Goal: Information Seeking & Learning: Learn about a topic

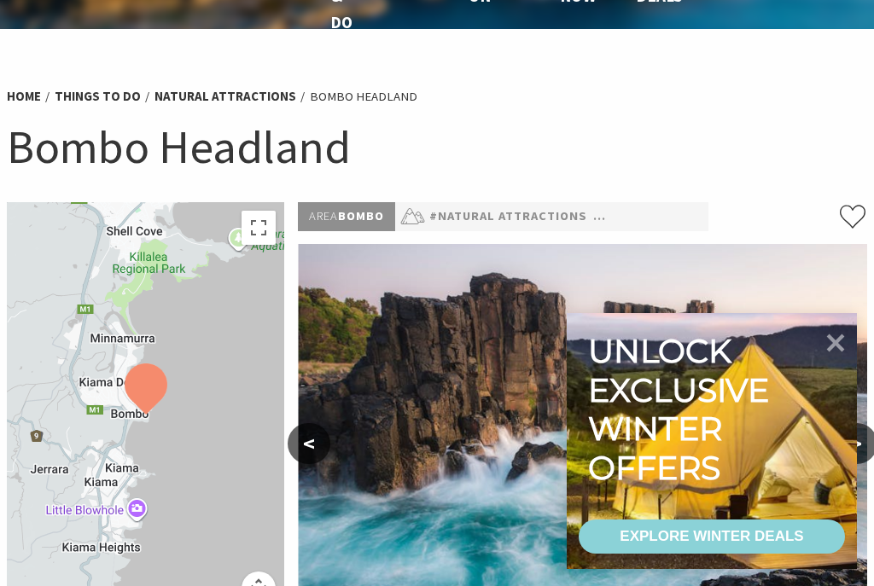
scroll to position [64, 0]
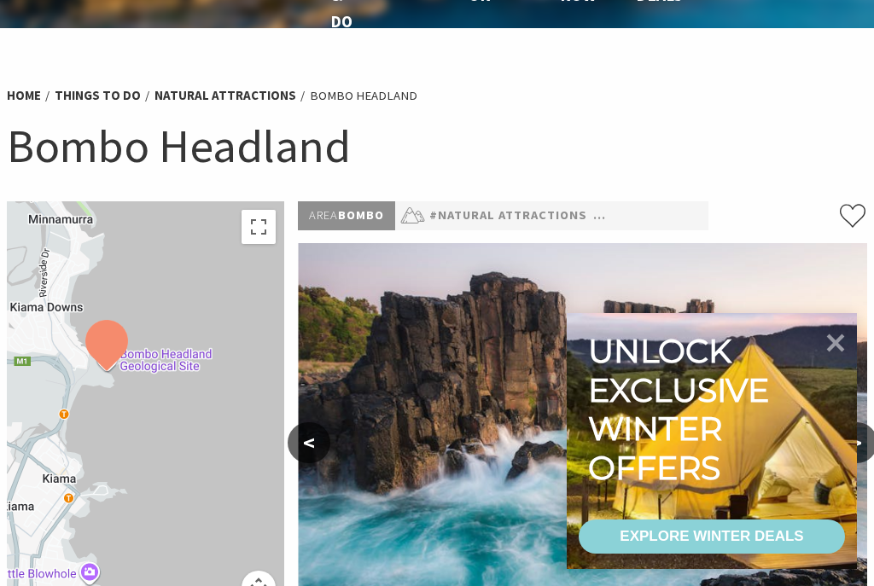
click at [845, 361] on icon at bounding box center [836, 343] width 36 height 36
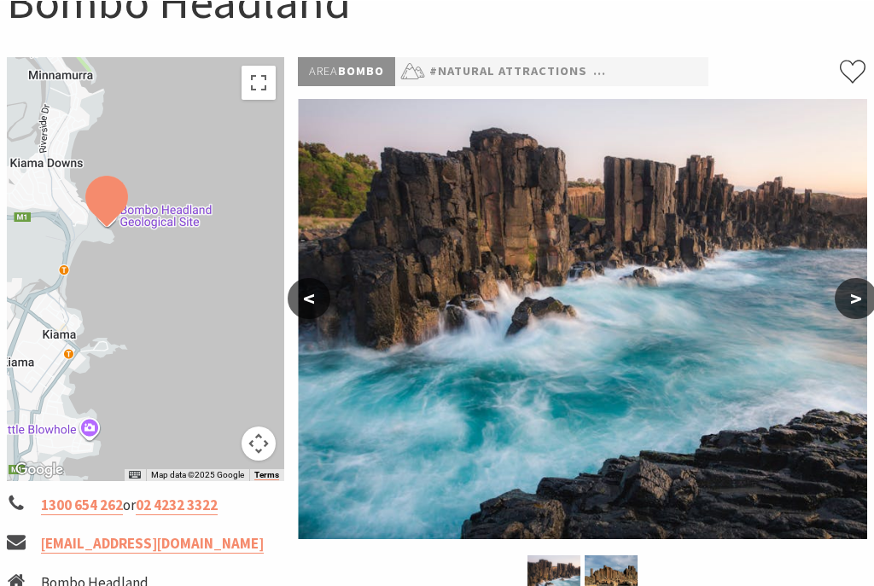
scroll to position [208, 0]
click at [860, 305] on button ">" at bounding box center [856, 298] width 43 height 41
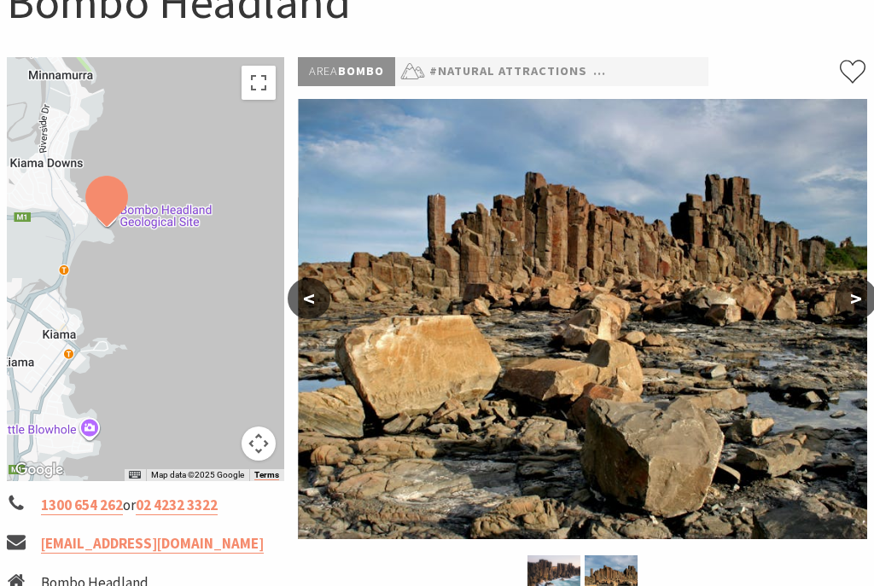
click at [863, 313] on button ">" at bounding box center [856, 298] width 43 height 41
click at [294, 296] on button "<" at bounding box center [309, 298] width 43 height 41
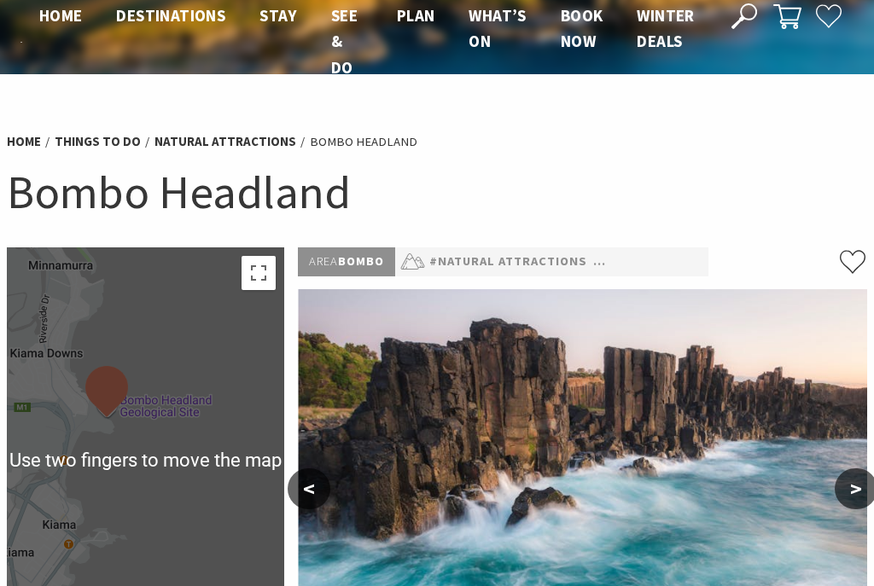
scroll to position [0, 0]
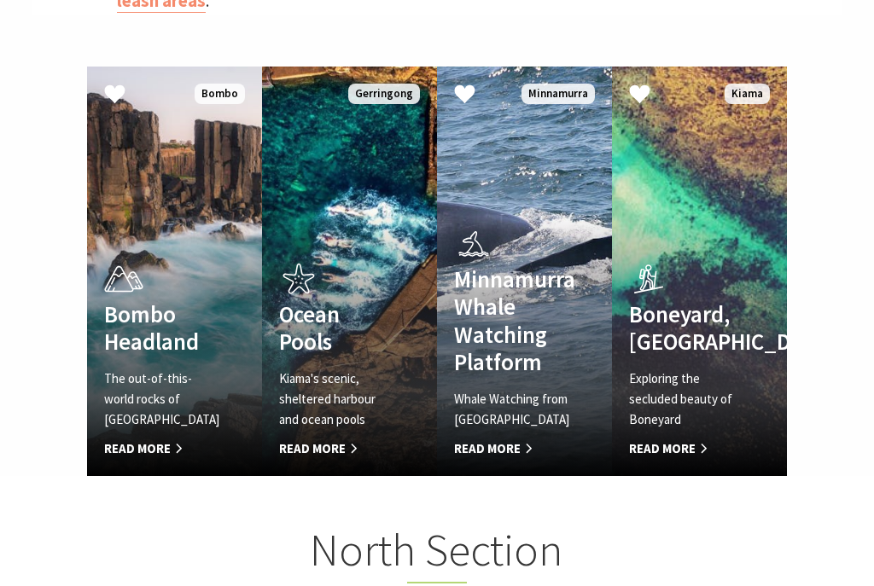
scroll to position [1048, 0]
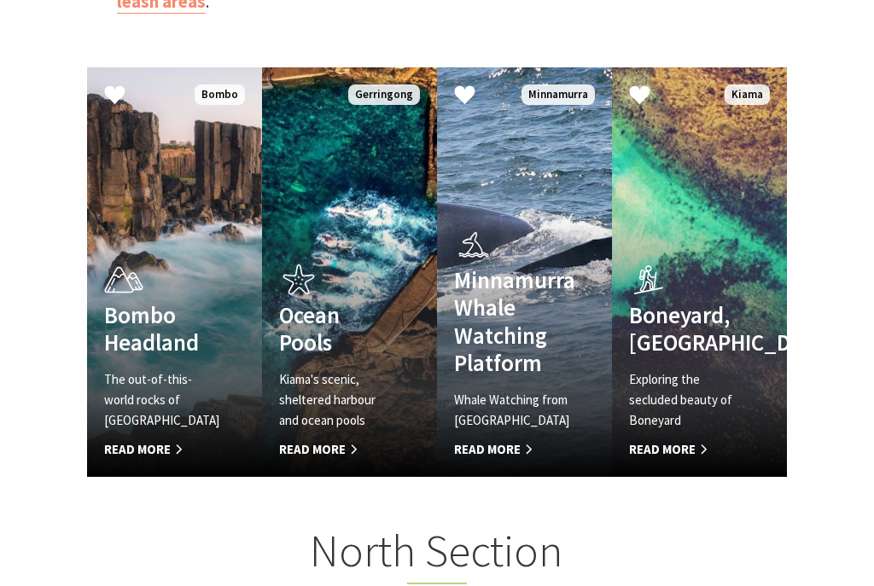
click at [122, 276] on icon at bounding box center [123, 280] width 43 height 43
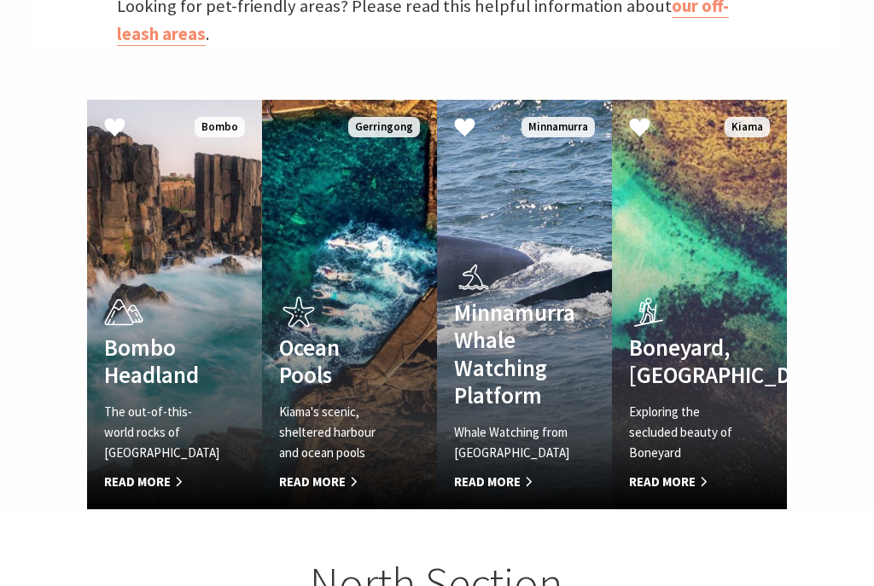
scroll to position [1080, 0]
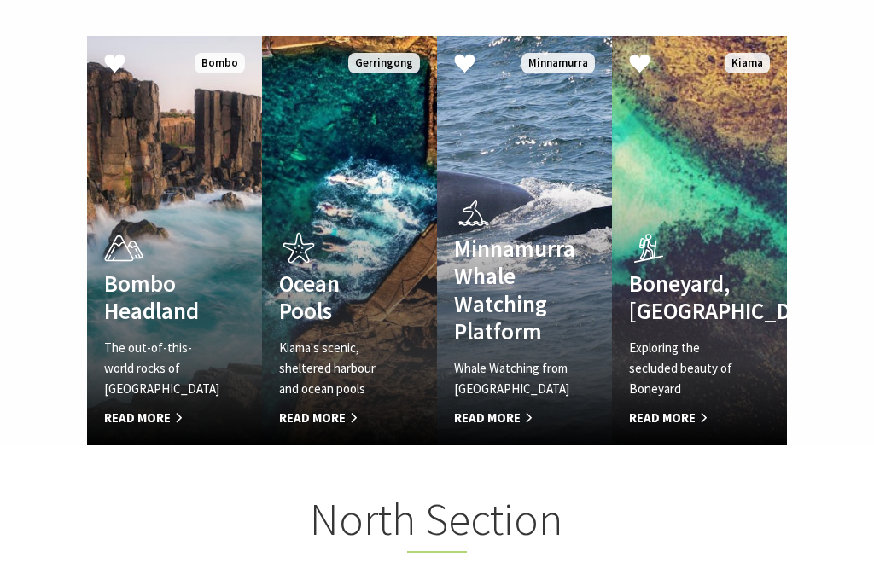
click at [335, 270] on h4 "Ocean Pools" at bounding box center [336, 297] width 114 height 55
click at [536, 267] on h4 "Minnamurra Whale Watching Platform" at bounding box center [511, 290] width 114 height 111
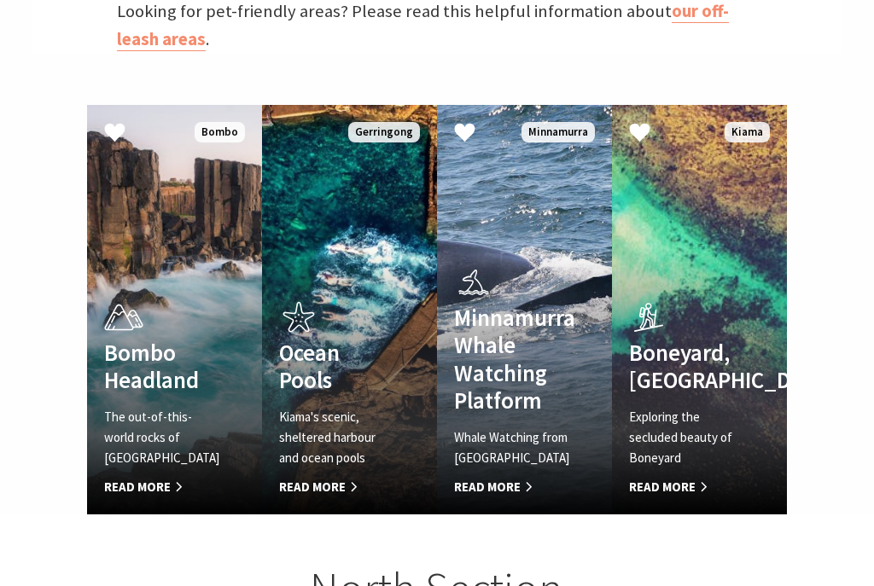
scroll to position [1010, 0]
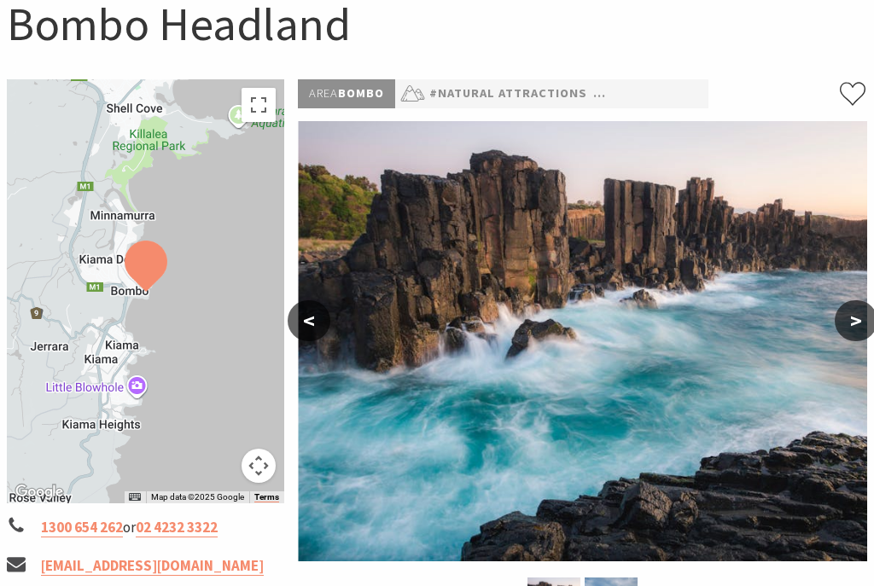
scroll to position [186, 0]
click at [864, 312] on button ">" at bounding box center [856, 320] width 43 height 41
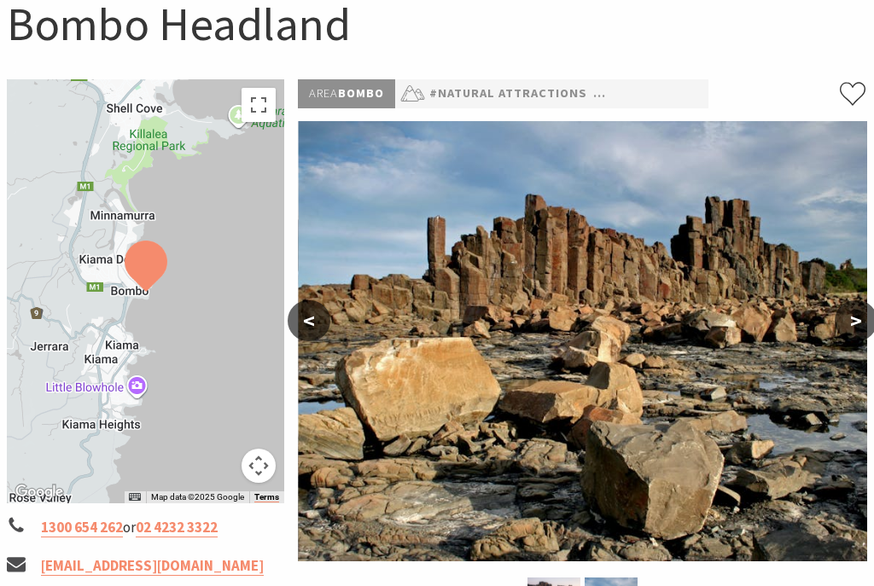
click at [848, 335] on button ">" at bounding box center [856, 320] width 43 height 41
click at [854, 324] on button ">" at bounding box center [856, 320] width 43 height 41
click at [854, 319] on button ">" at bounding box center [856, 320] width 43 height 41
click at [858, 336] on button ">" at bounding box center [856, 320] width 43 height 41
click at [300, 325] on button "<" at bounding box center [309, 320] width 43 height 41
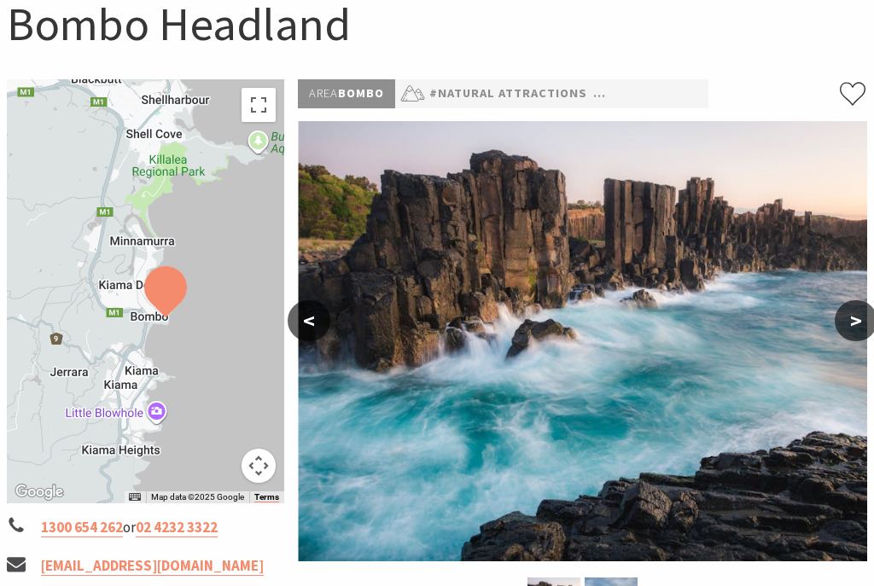
click at [852, 319] on button ">" at bounding box center [856, 320] width 43 height 41
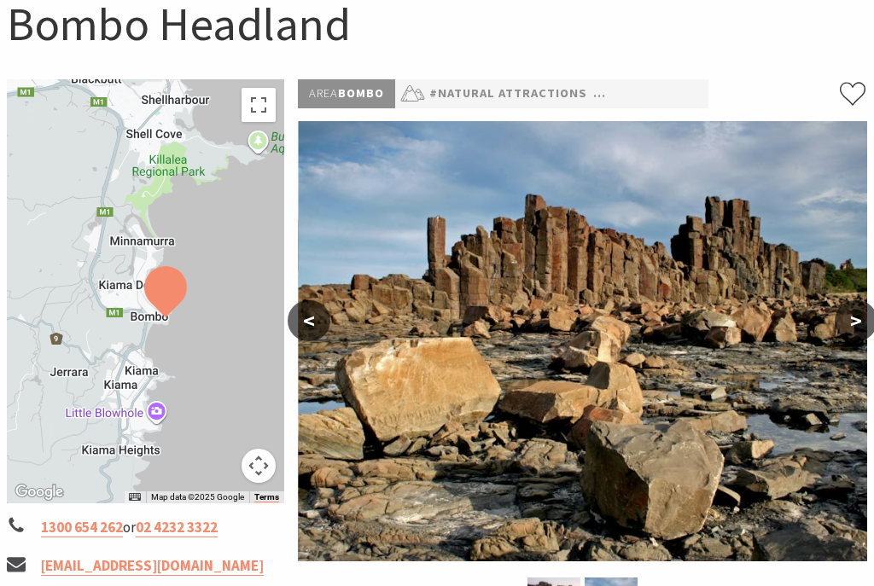
click at [312, 332] on button "<" at bounding box center [309, 320] width 43 height 41
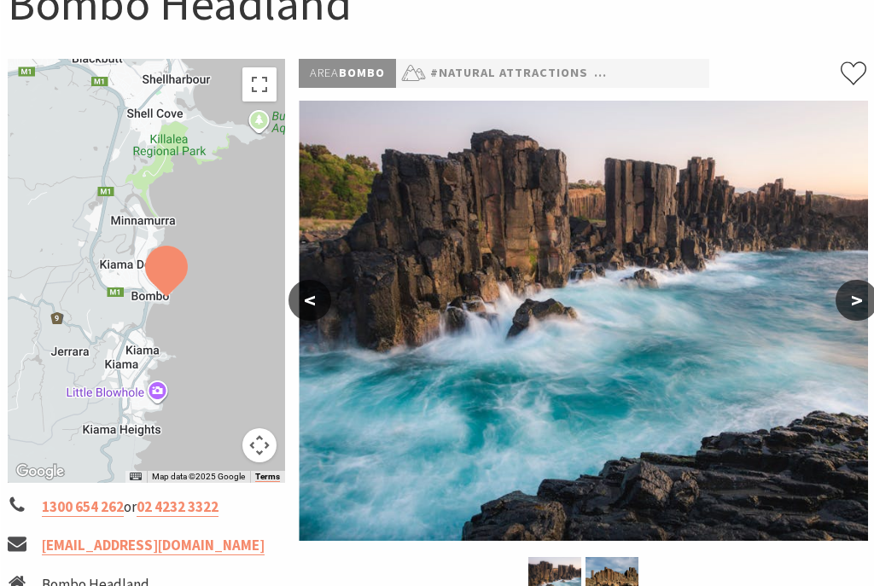
scroll to position [207, 0]
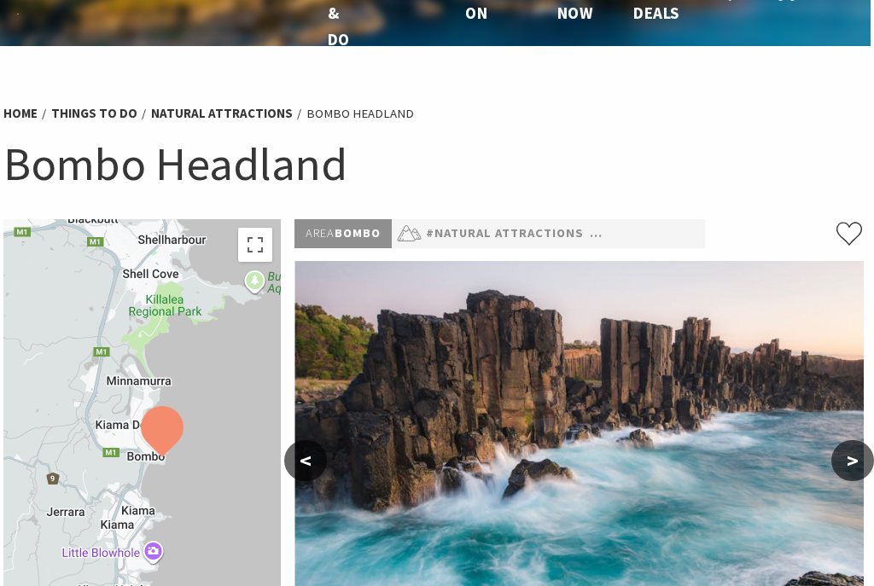
click at [840, 463] on button ">" at bounding box center [852, 461] width 43 height 41
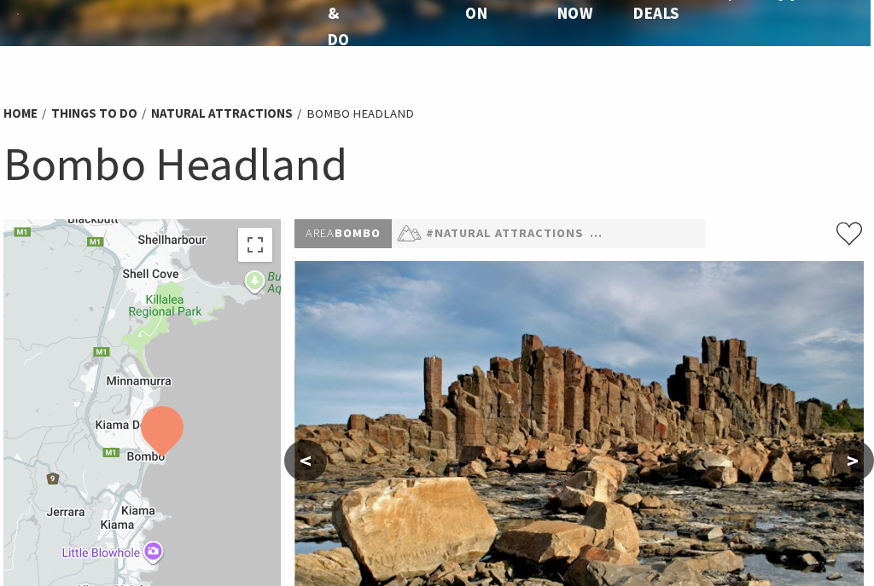
scroll to position [46, 3]
click at [312, 458] on button "<" at bounding box center [305, 460] width 43 height 41
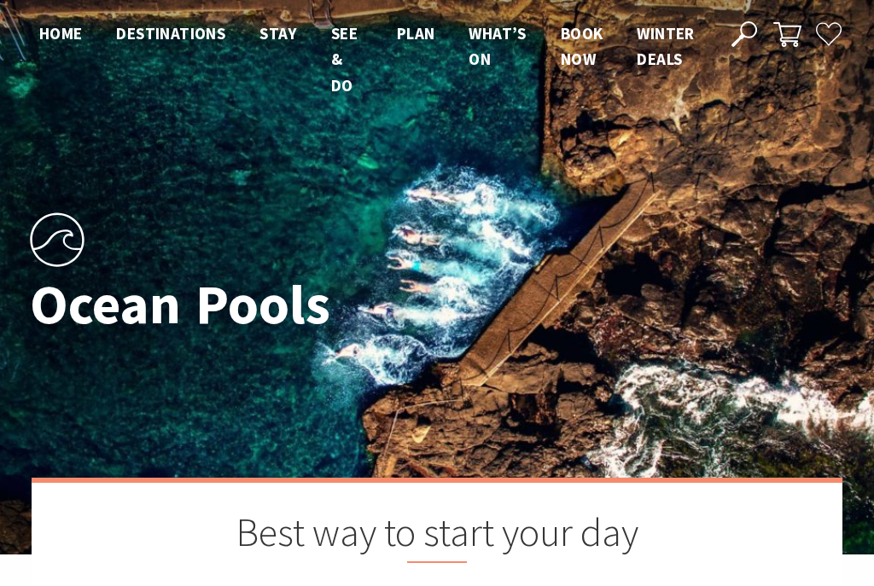
scroll to position [494, 870]
click at [751, 286] on div "Ocean Pools" at bounding box center [437, 277] width 828 height 171
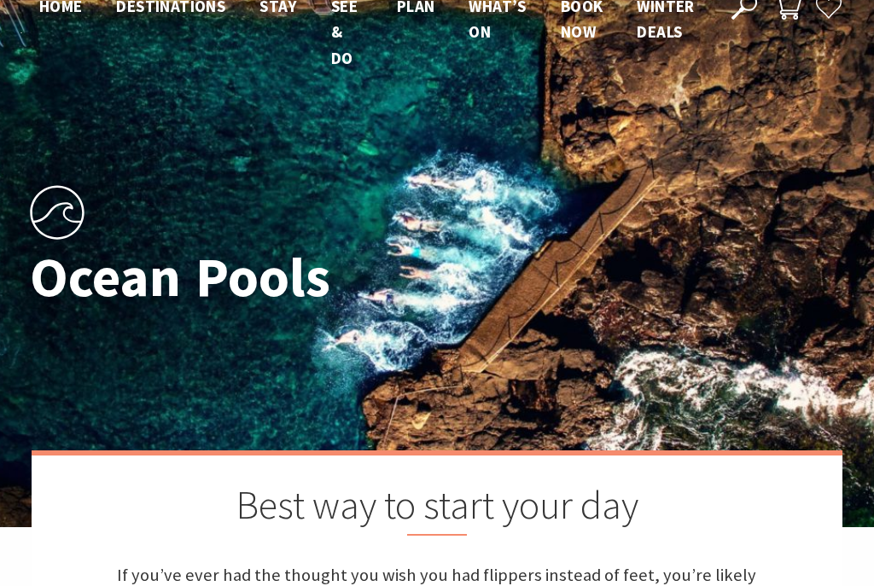
scroll to position [0, 0]
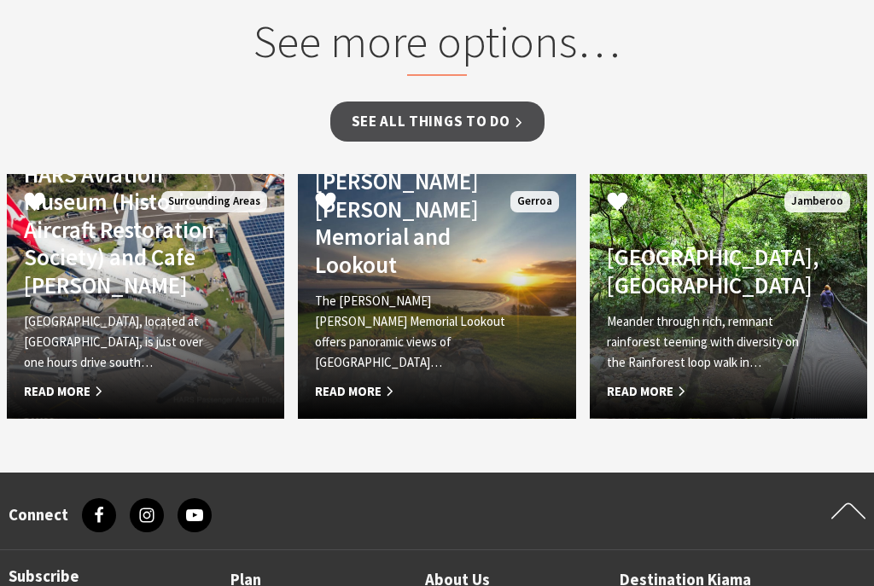
scroll to position [1215, 0]
click at [744, 255] on h4 "[GEOGRAPHIC_DATA], [GEOGRAPHIC_DATA]" at bounding box center [708, 270] width 202 height 55
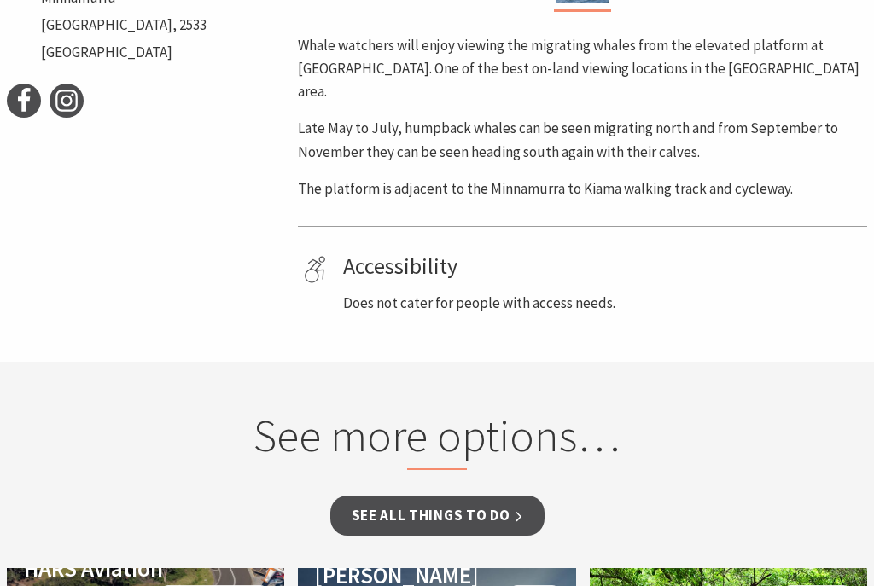
scroll to position [817, 0]
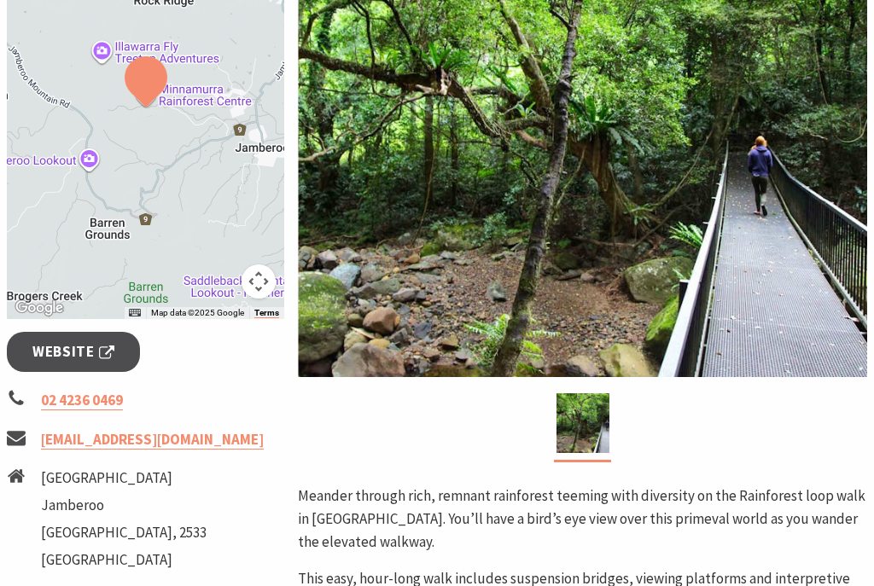
scroll to position [359, 0]
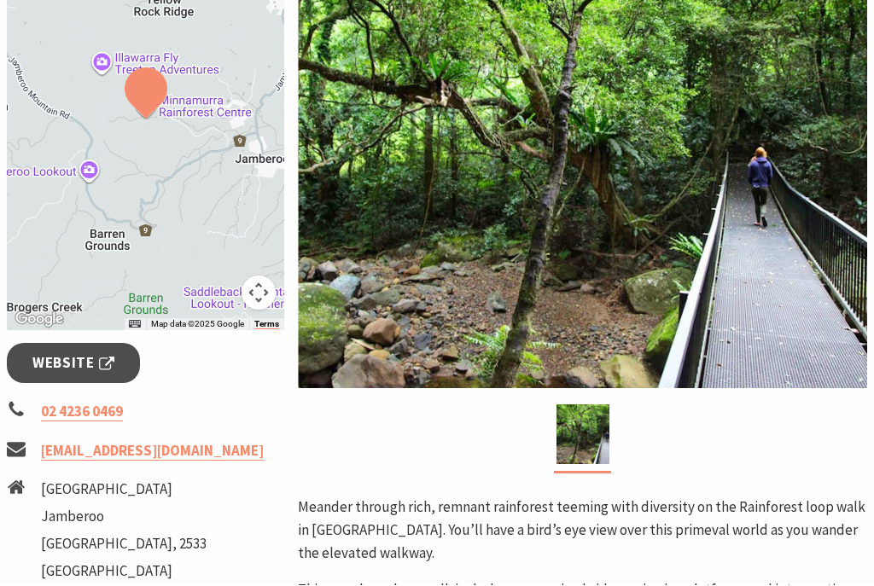
click at [755, 235] on img at bounding box center [582, 169] width 569 height 440
click at [72, 384] on link "Website" at bounding box center [73, 364] width 133 height 40
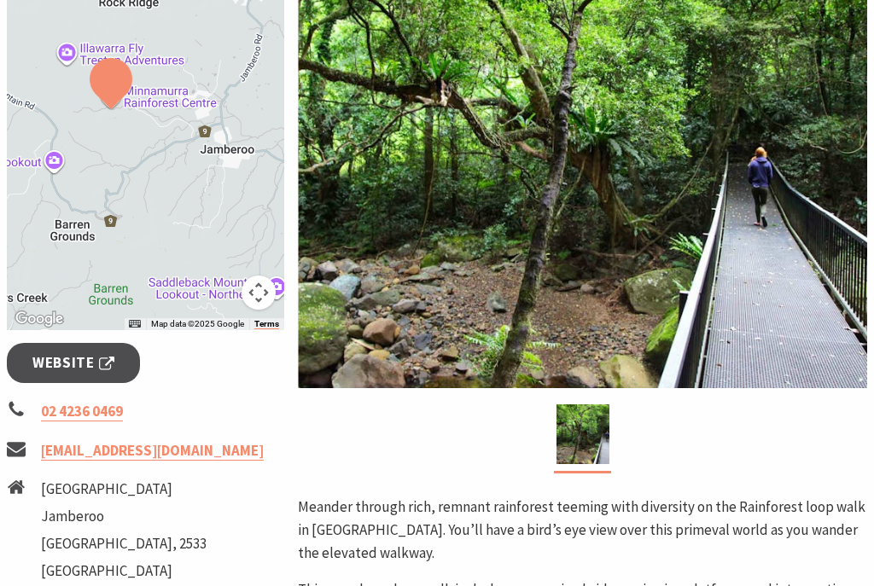
click at [202, 180] on div at bounding box center [145, 118] width 277 height 424
click at [172, 177] on div at bounding box center [145, 118] width 277 height 424
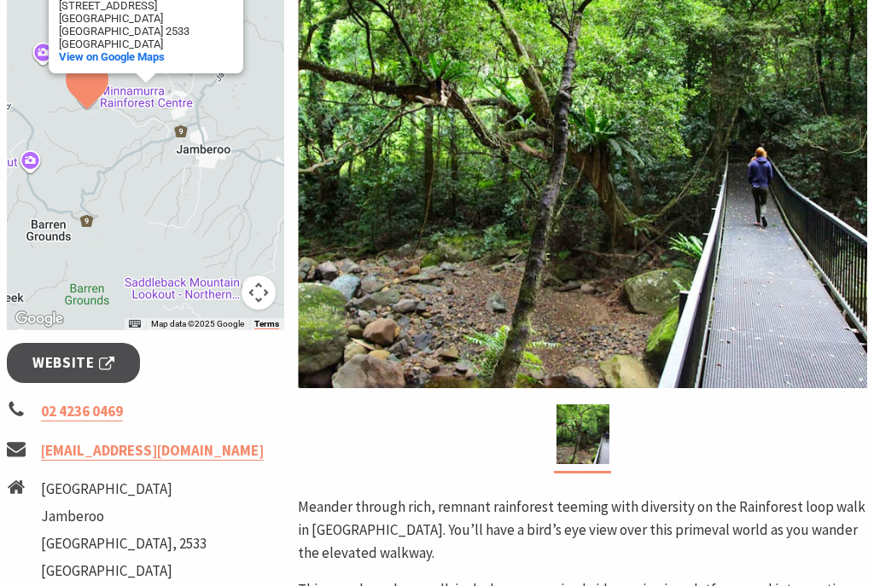
click at [279, 330] on div "[GEOGRAPHIC_DATA] [GEOGRAPHIC_DATA] [STREET_ADDRESS] View on Google Maps" at bounding box center [145, 118] width 277 height 424
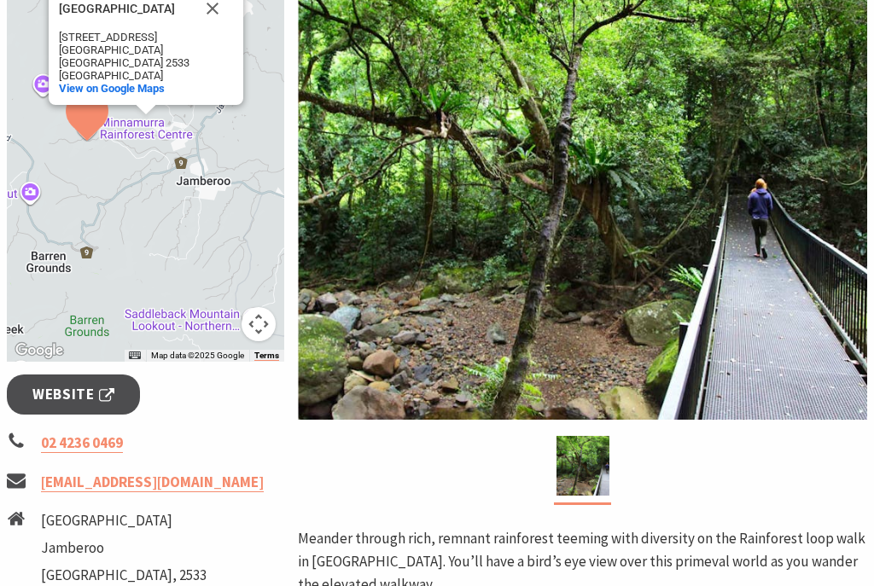
scroll to position [328, 0]
click at [209, 29] on button "Close" at bounding box center [212, 8] width 41 height 41
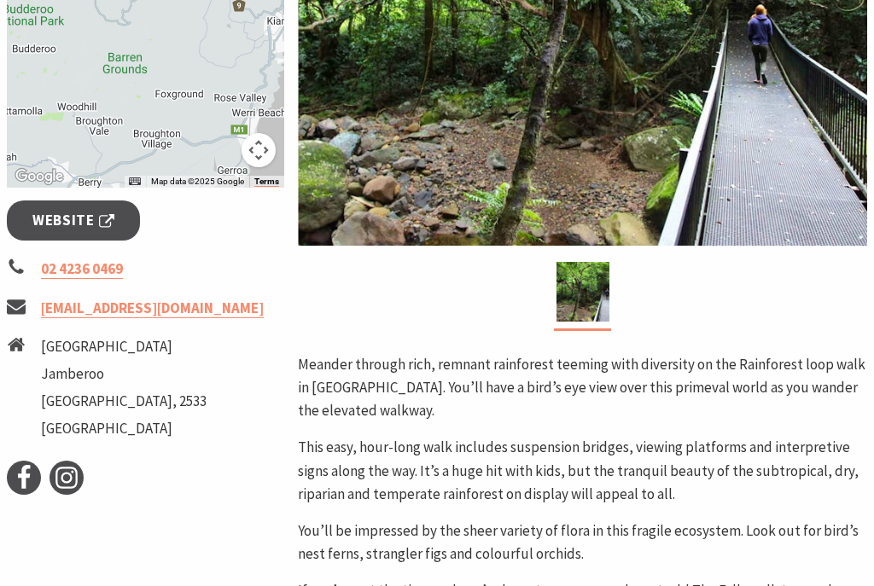
scroll to position [496, 0]
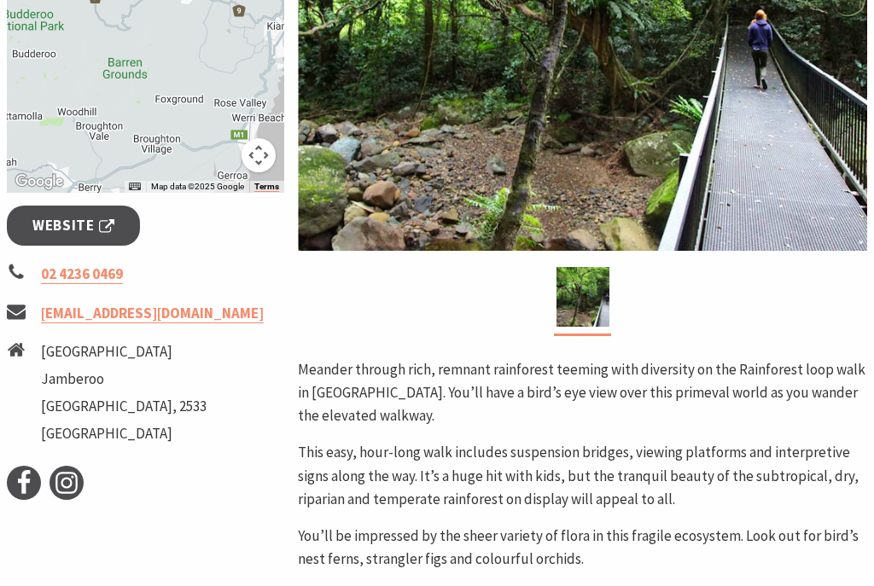
click at [729, 219] on img at bounding box center [582, 31] width 569 height 440
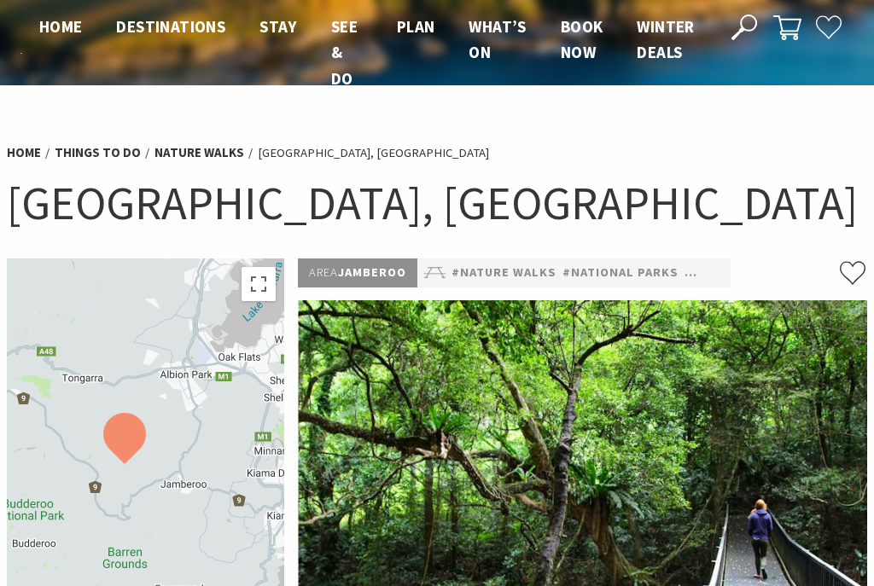
scroll to position [0, 0]
